Goal: Information Seeking & Learning: Learn about a topic

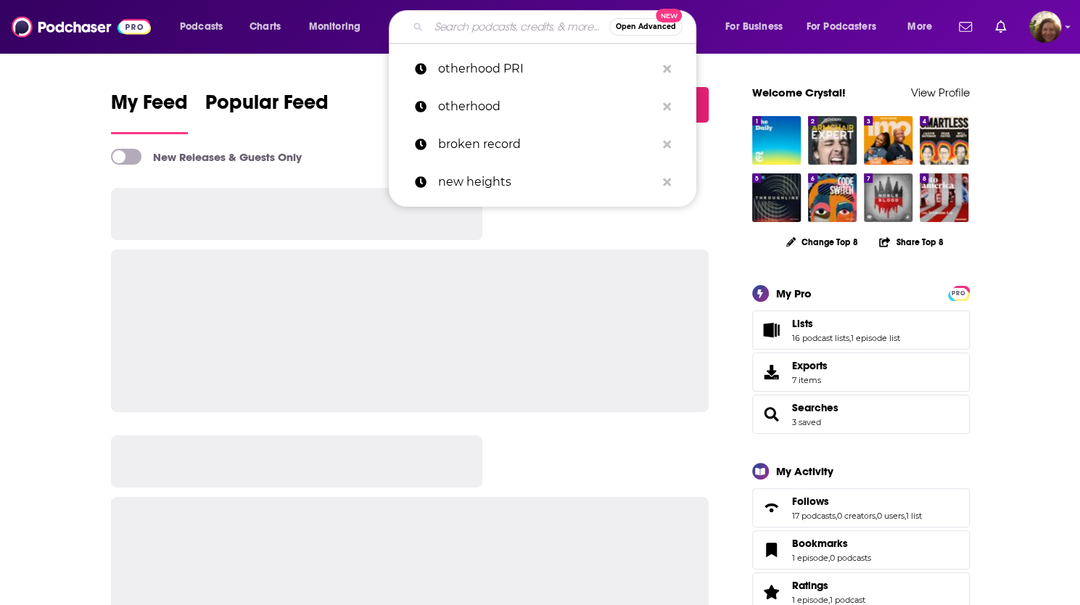
click at [459, 24] on input "Search podcasts, credits, & more..." at bounding box center [519, 26] width 181 height 23
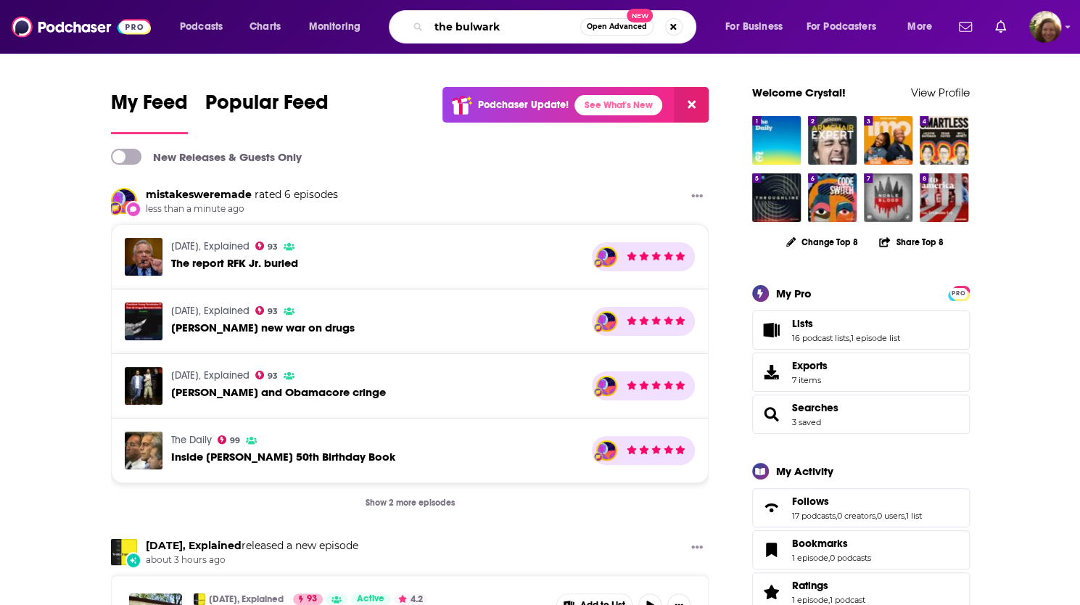
type input "the bulwark"
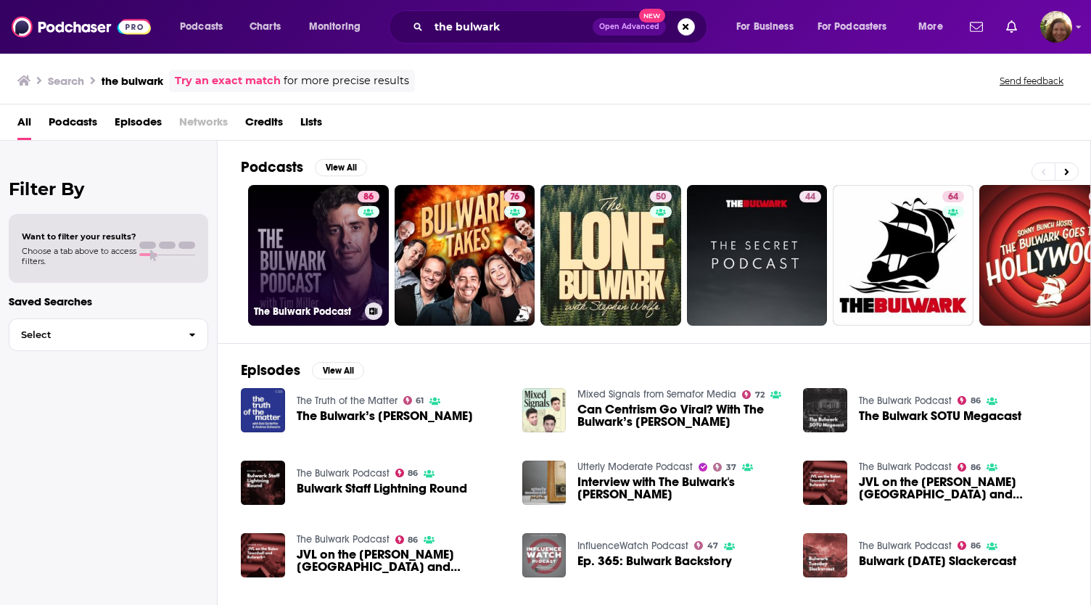
click at [287, 261] on link "86 The Bulwark Podcast" at bounding box center [318, 255] width 141 height 141
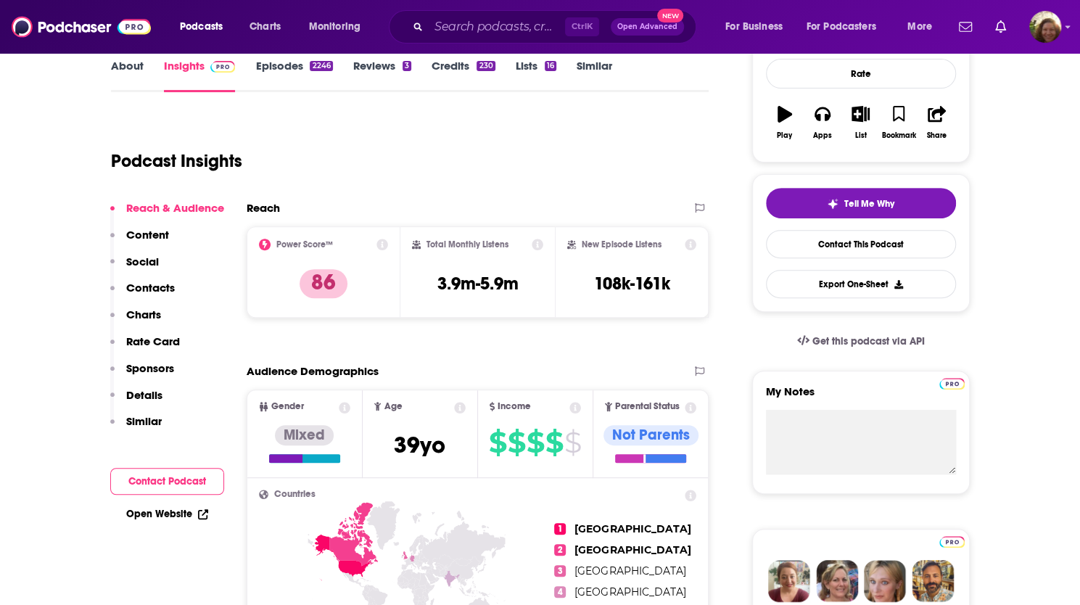
scroll to position [290, 0]
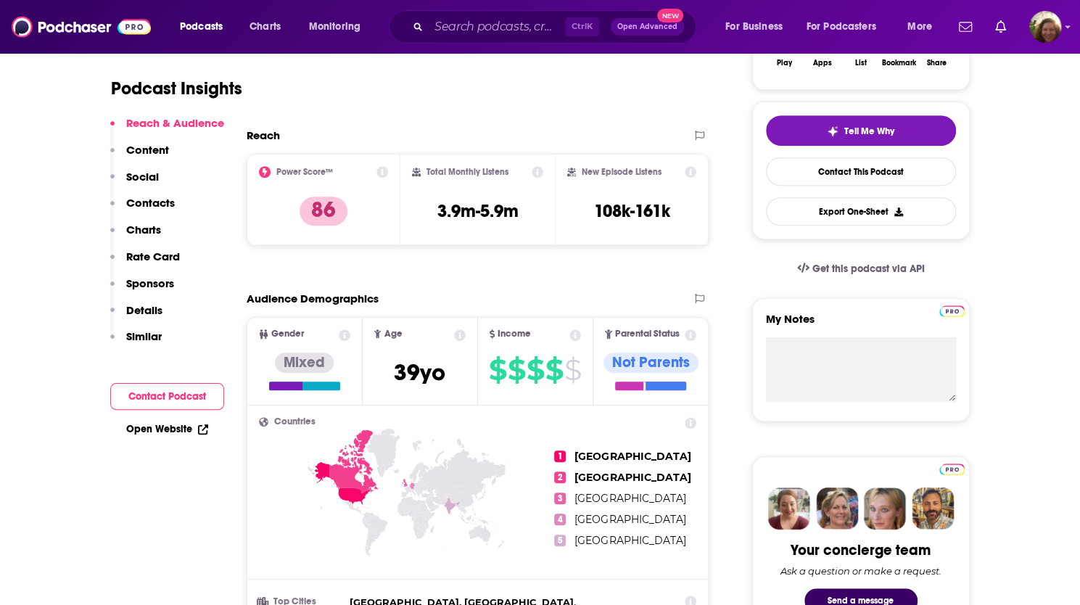
click at [144, 175] on p "Social" at bounding box center [142, 177] width 33 height 14
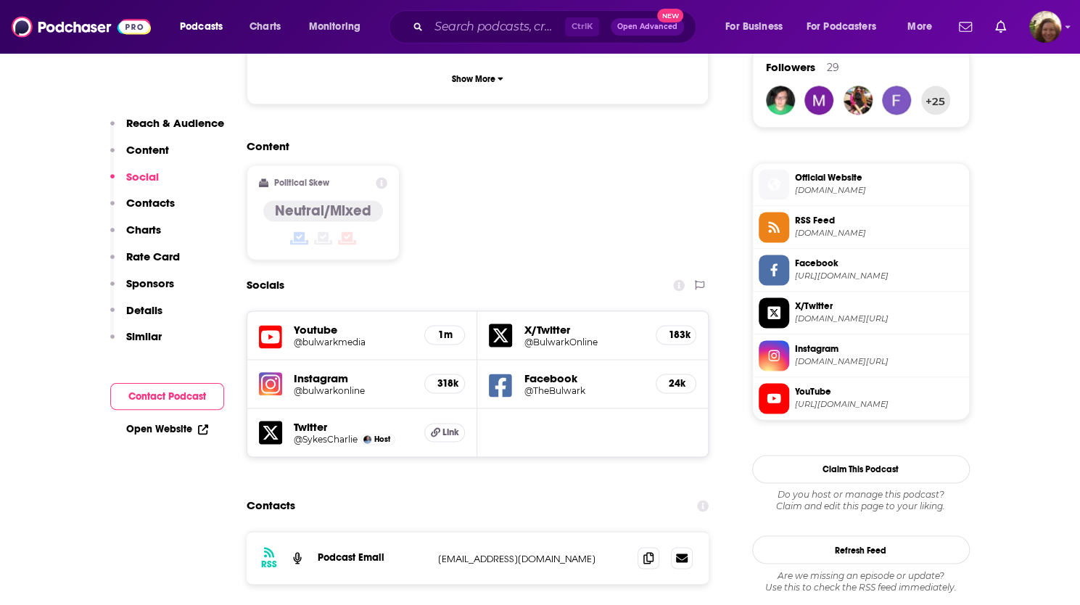
scroll to position [1072, 0]
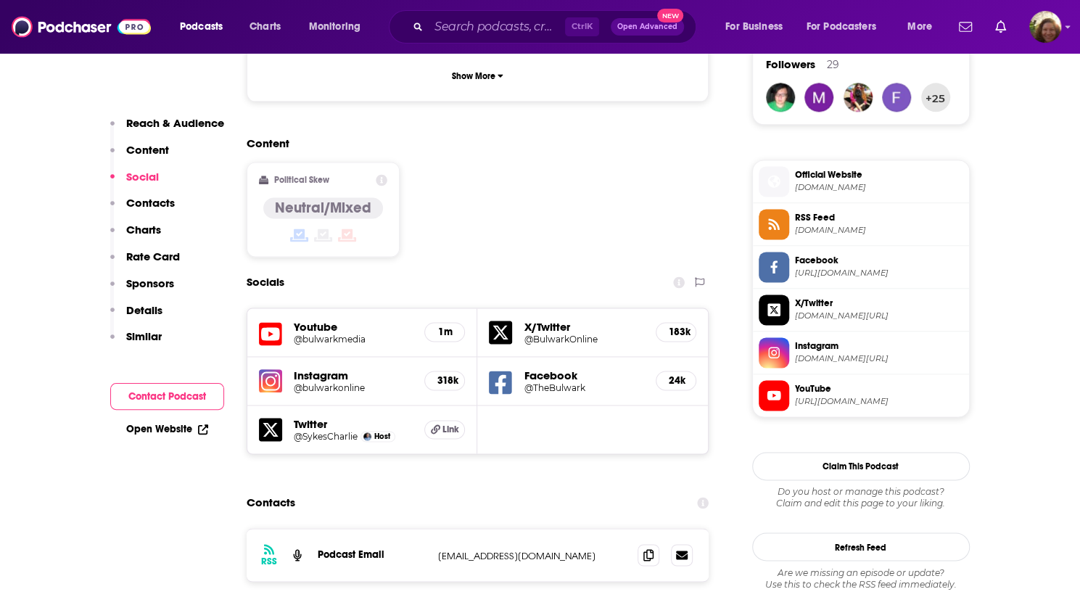
click at [137, 146] on p "Content" at bounding box center [147, 150] width 43 height 14
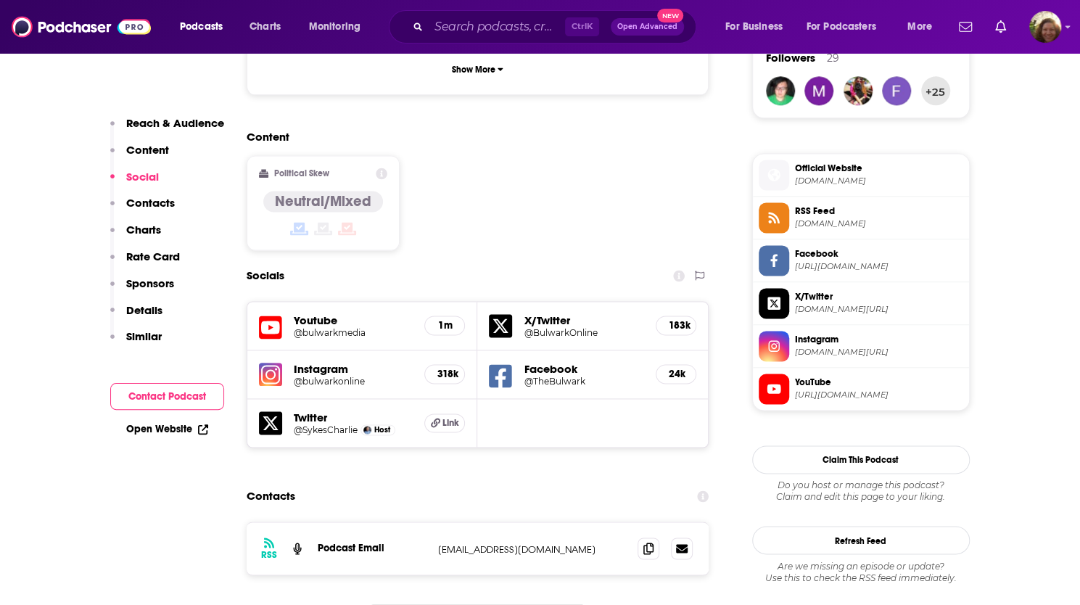
scroll to position [1230, 0]
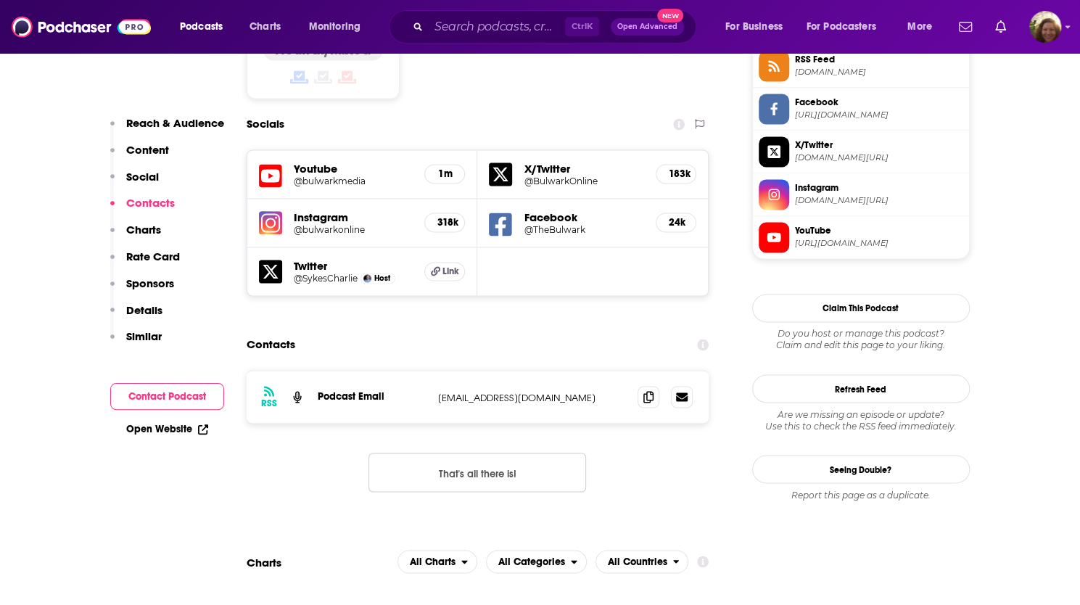
click at [150, 118] on p "Reach & Audience" at bounding box center [175, 123] width 98 height 14
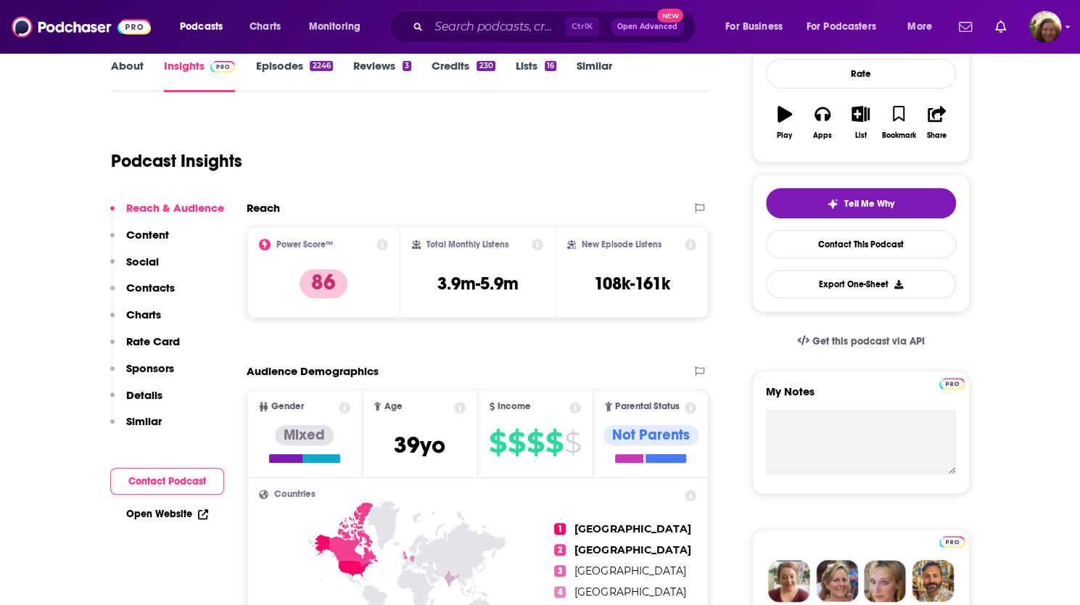
scroll to position [217, 0]
